Goal: Complete application form

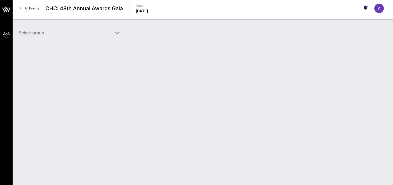
type input "Cisco (Cisco) [[PERSON_NAME], [EMAIL_ADDRESS][DOMAIN_NAME]]"
